Goal: Information Seeking & Learning: Learn about a topic

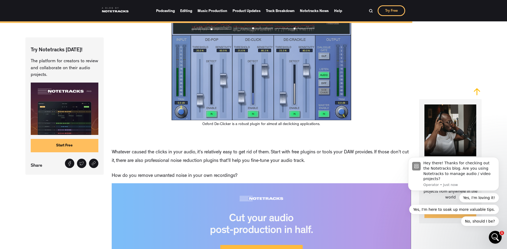
scroll to position [2564, 0]
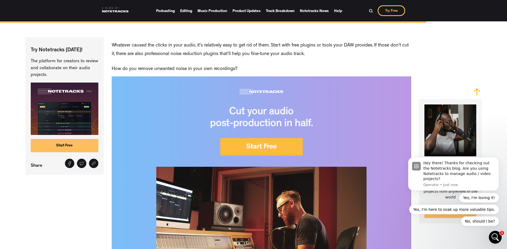
click at [270, 163] on img at bounding box center [261, 175] width 299 height 199
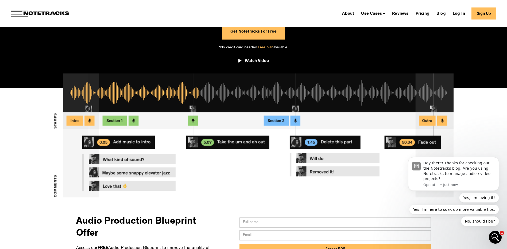
scroll to position [267, 0]
